Goal: Information Seeking & Learning: Learn about a topic

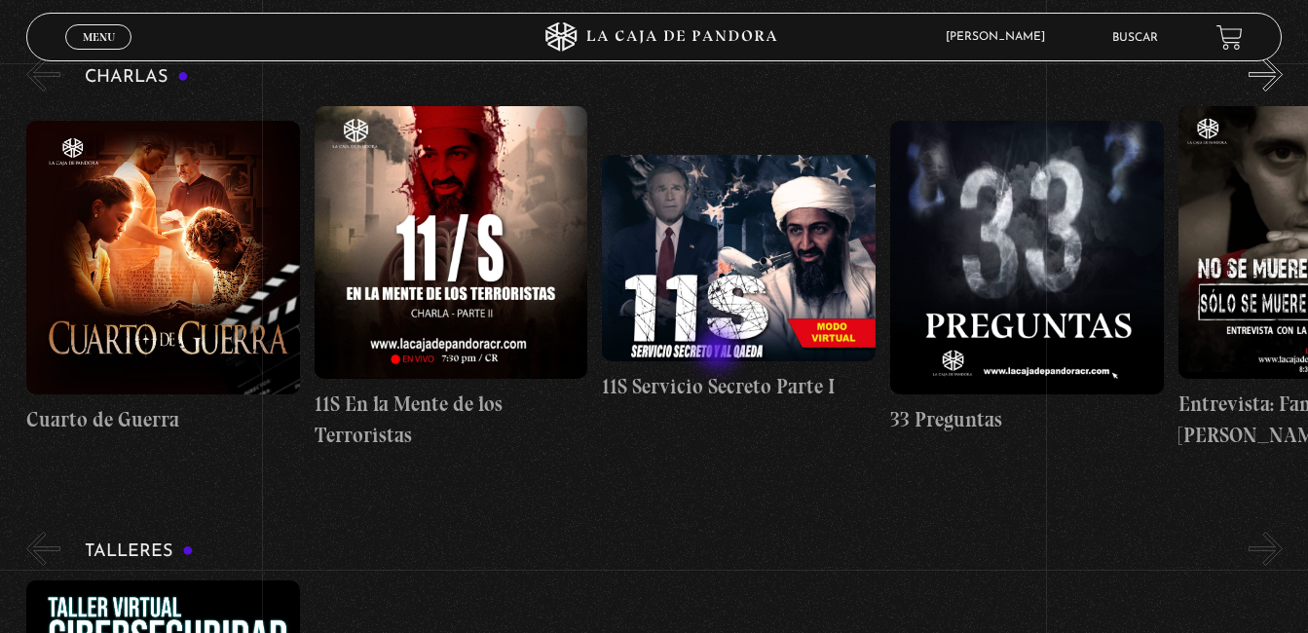
scroll to position [363, 0]
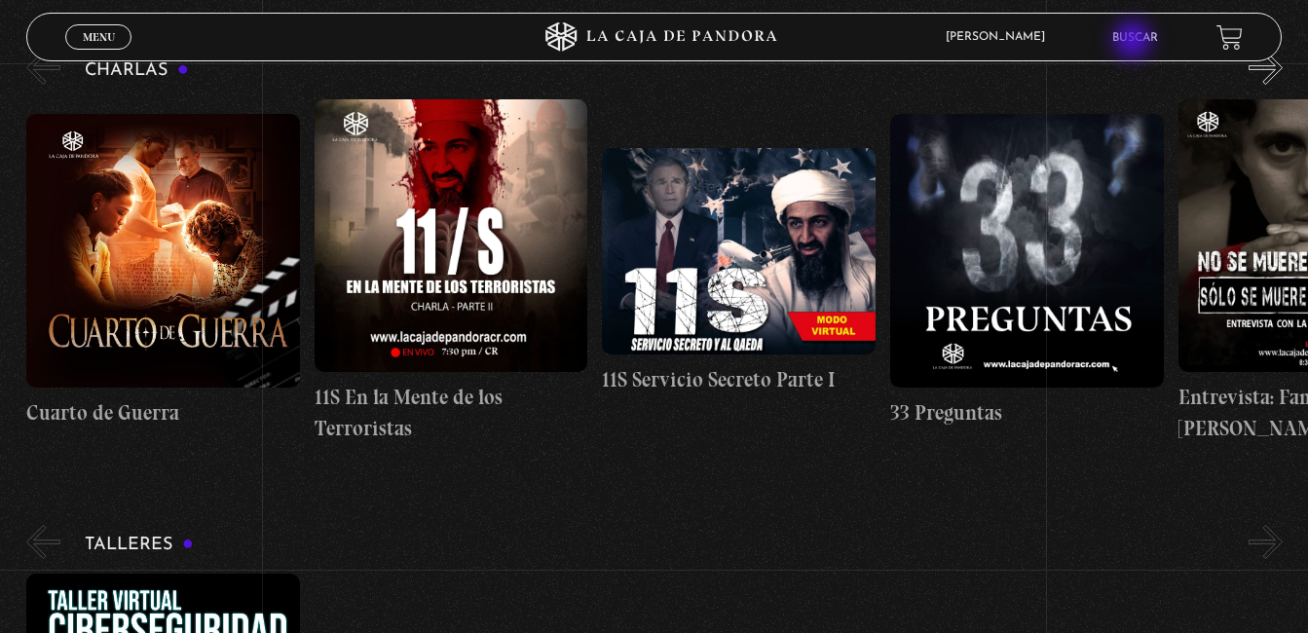
click at [1134, 42] on link "Buscar" at bounding box center [1135, 38] width 46 height 12
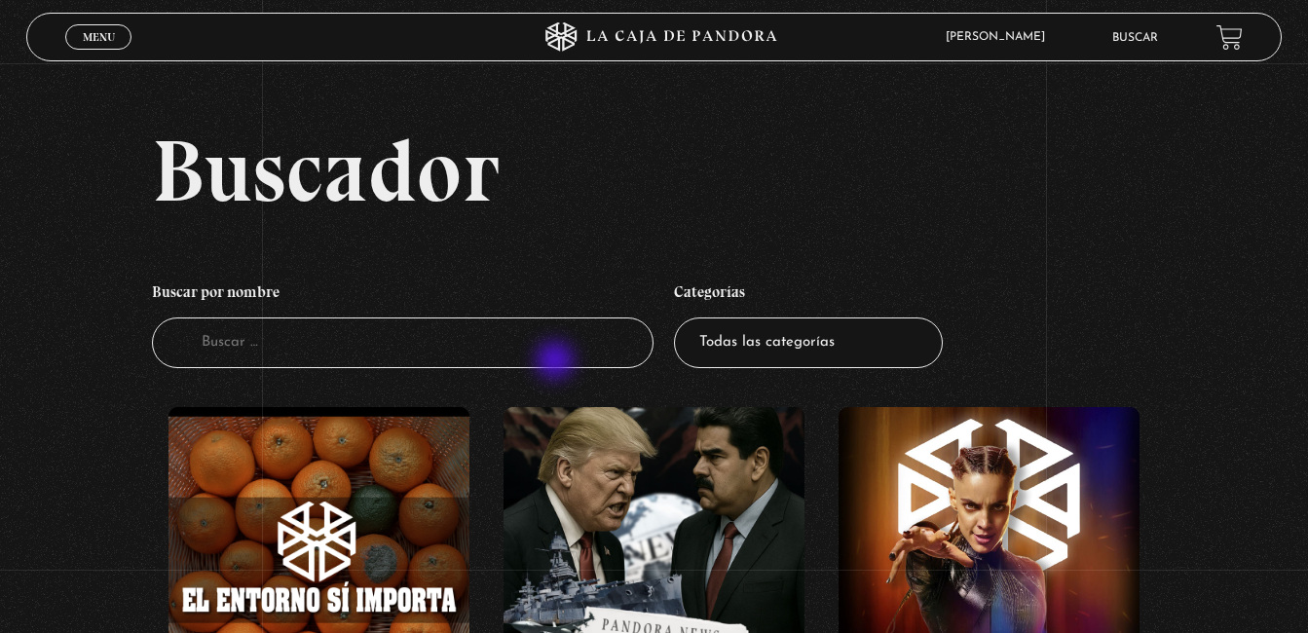
click at [557, 362] on input "Buscador" at bounding box center [403, 343] width 502 height 52
type input "cabala"
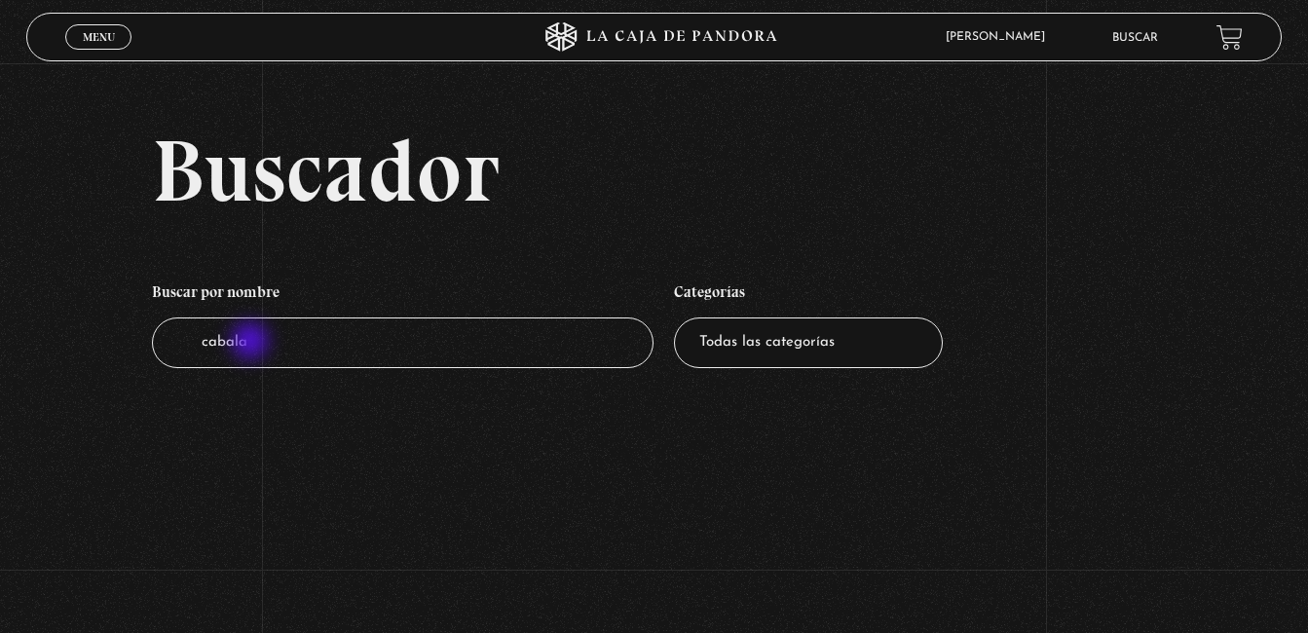
click at [252, 343] on input "cabala" at bounding box center [403, 343] width 502 height 52
type input "kabbalah"
drag, startPoint x: 450, startPoint y: 493, endPoint x: 446, endPoint y: 438, distance: 54.7
click at [446, 438] on section "Buscador Buscar por nombre Buscador kabbalah Categorías Todas las categorías 11…" at bounding box center [654, 316] width 1308 height 633
click at [237, 342] on input "kabbalah" at bounding box center [403, 343] width 502 height 52
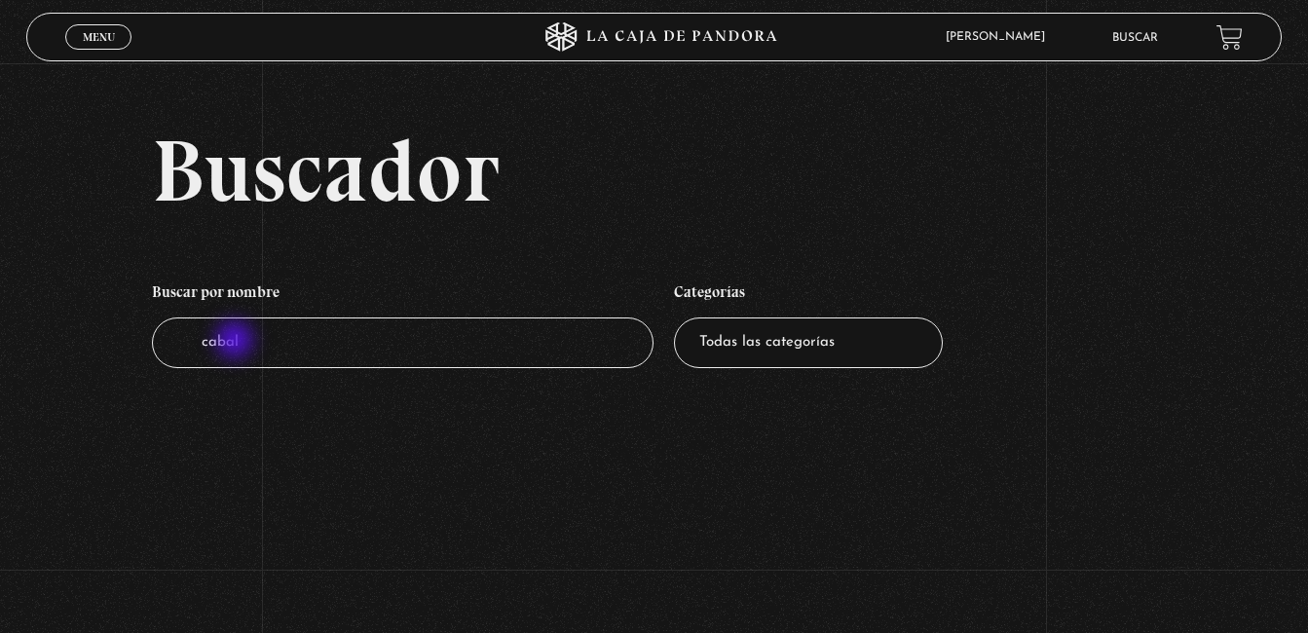
type input "cabala"
drag, startPoint x: 0, startPoint y: 0, endPoint x: 237, endPoint y: 342, distance: 415.7
click at [237, 342] on input "cabala" at bounding box center [403, 343] width 502 height 52
type input "[PERSON_NAME]"
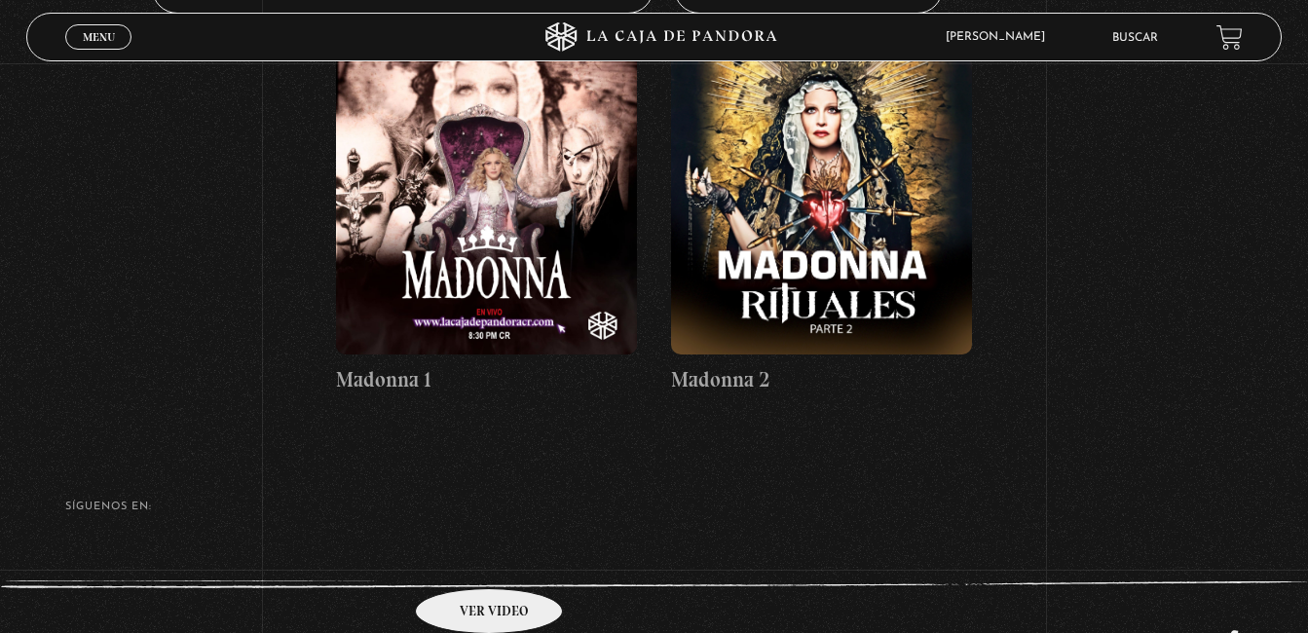
scroll to position [361, 0]
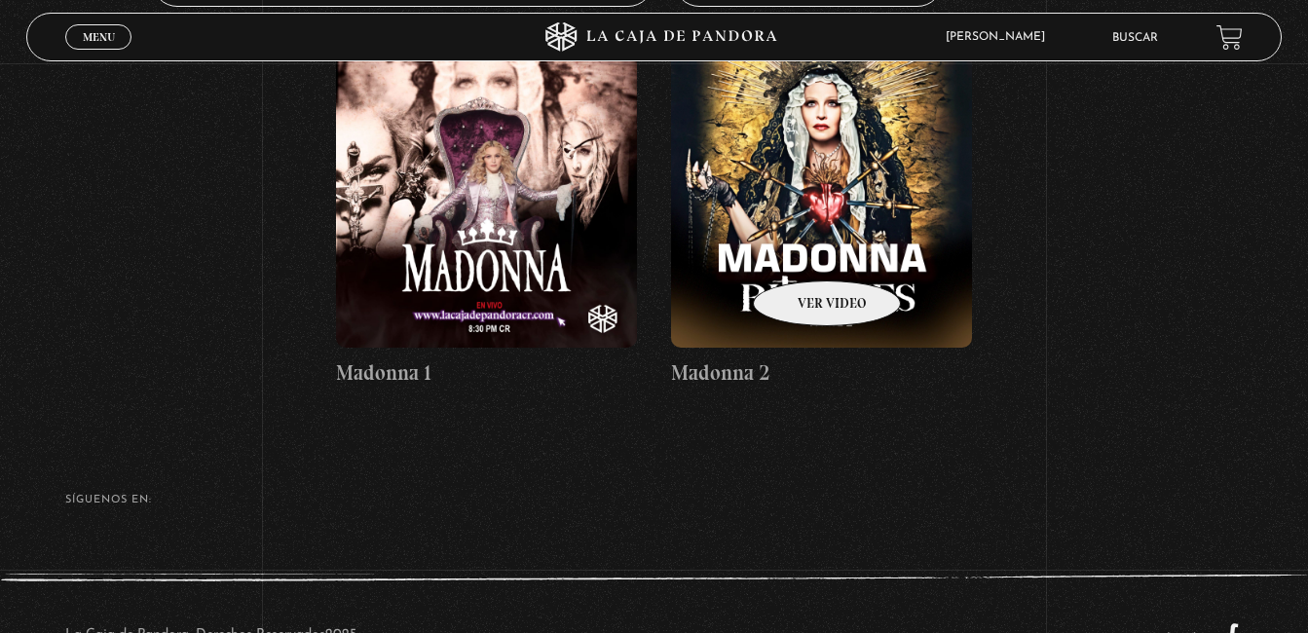
click at [801, 251] on figure at bounding box center [821, 196] width 301 height 301
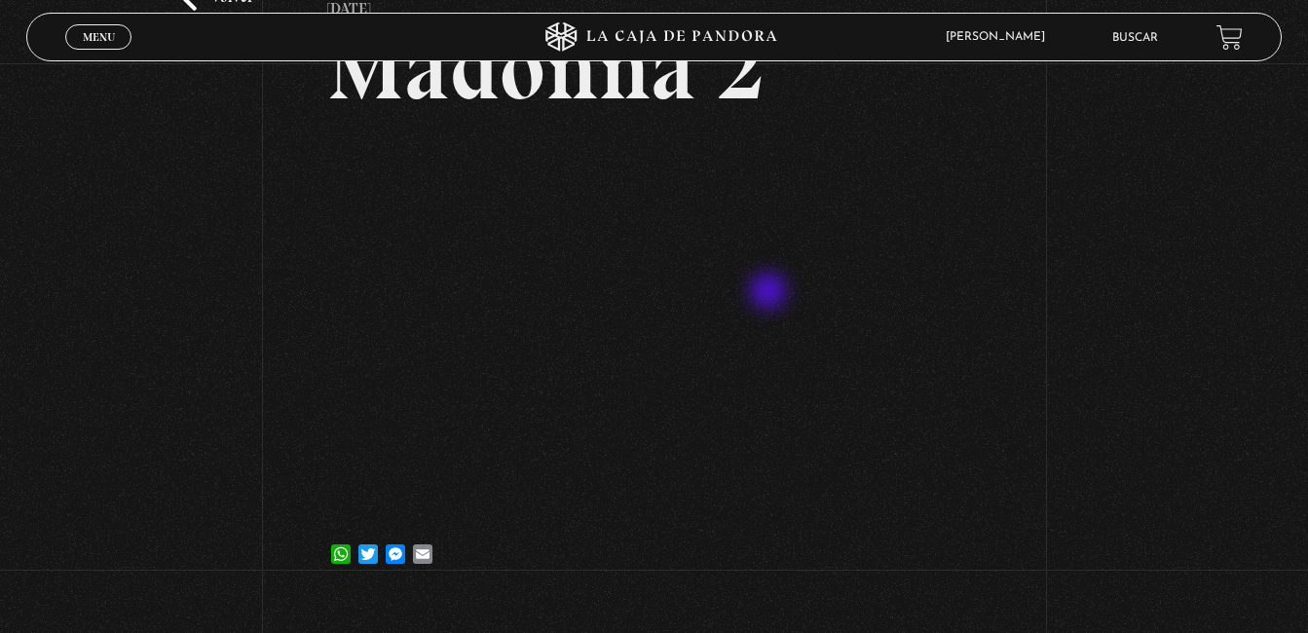
scroll to position [136, 0]
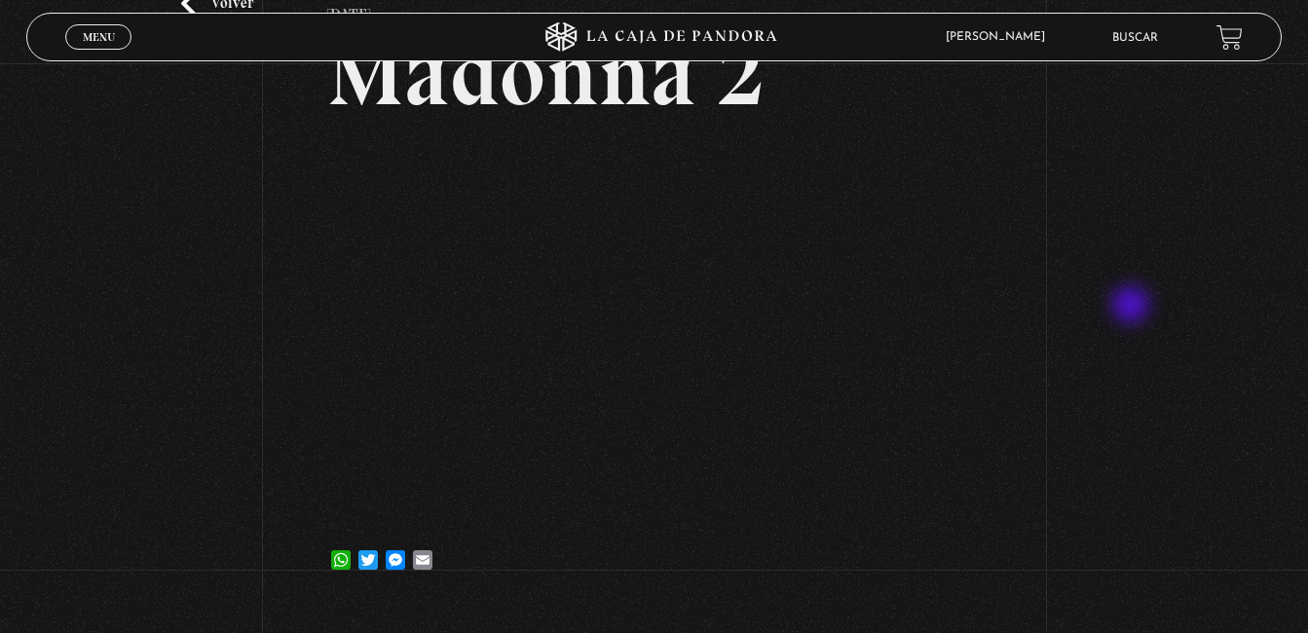
click at [1132, 307] on div "Volver 7 febrero, 2023 Madonna 2 WhatsApp Twitter Messenger Email" at bounding box center [654, 266] width 1308 height 678
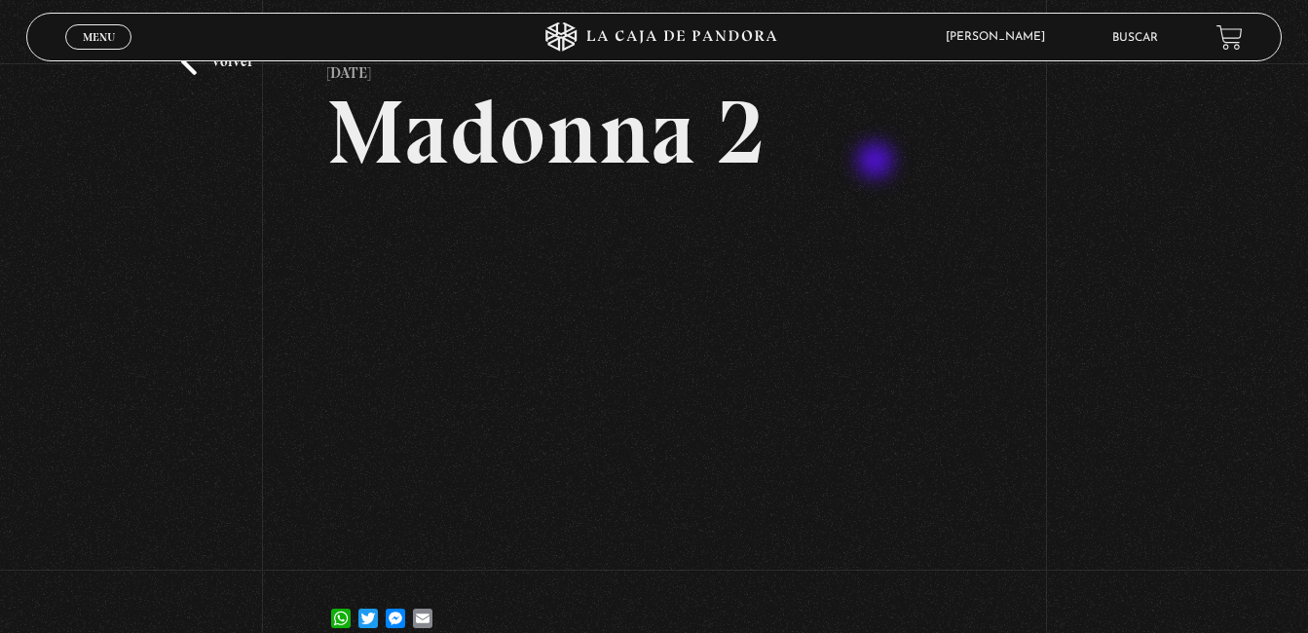
scroll to position [129, 0]
